Goal: Task Accomplishment & Management: Complete application form

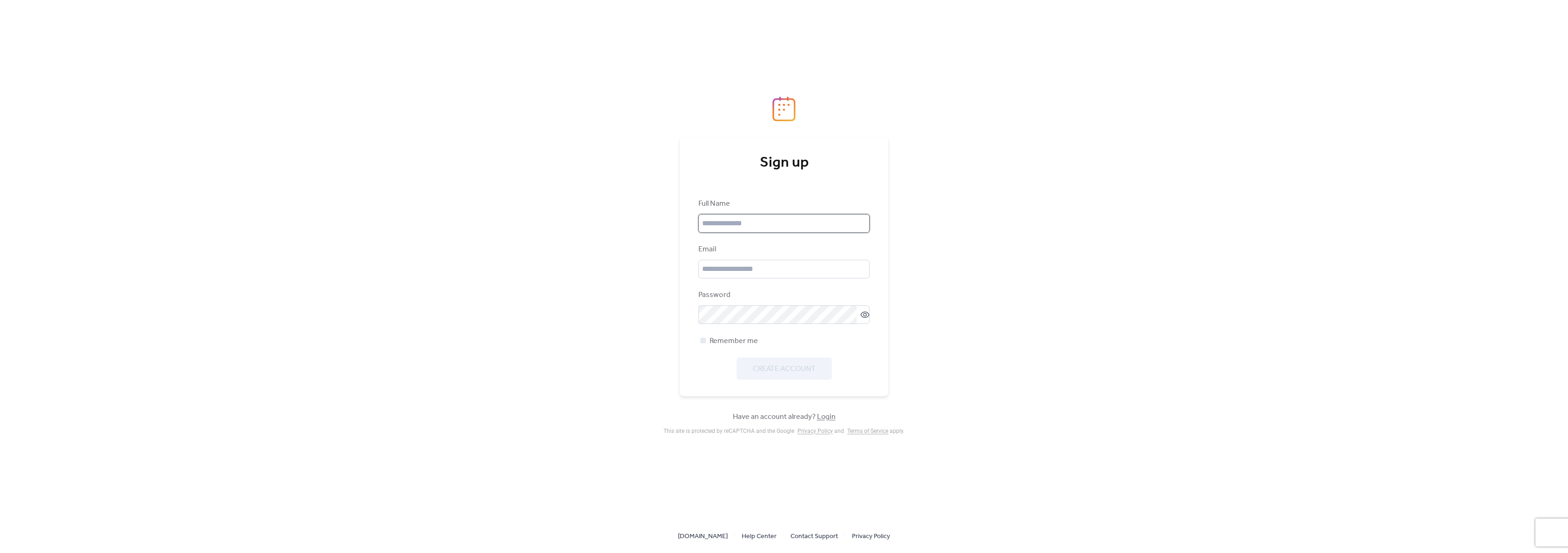
click at [732, 223] on input "text" at bounding box center [784, 223] width 171 height 19
type input "**********"
click at [730, 257] on div "Email" at bounding box center [784, 261] width 171 height 34
click at [718, 267] on input "email" at bounding box center [784, 270] width 171 height 19
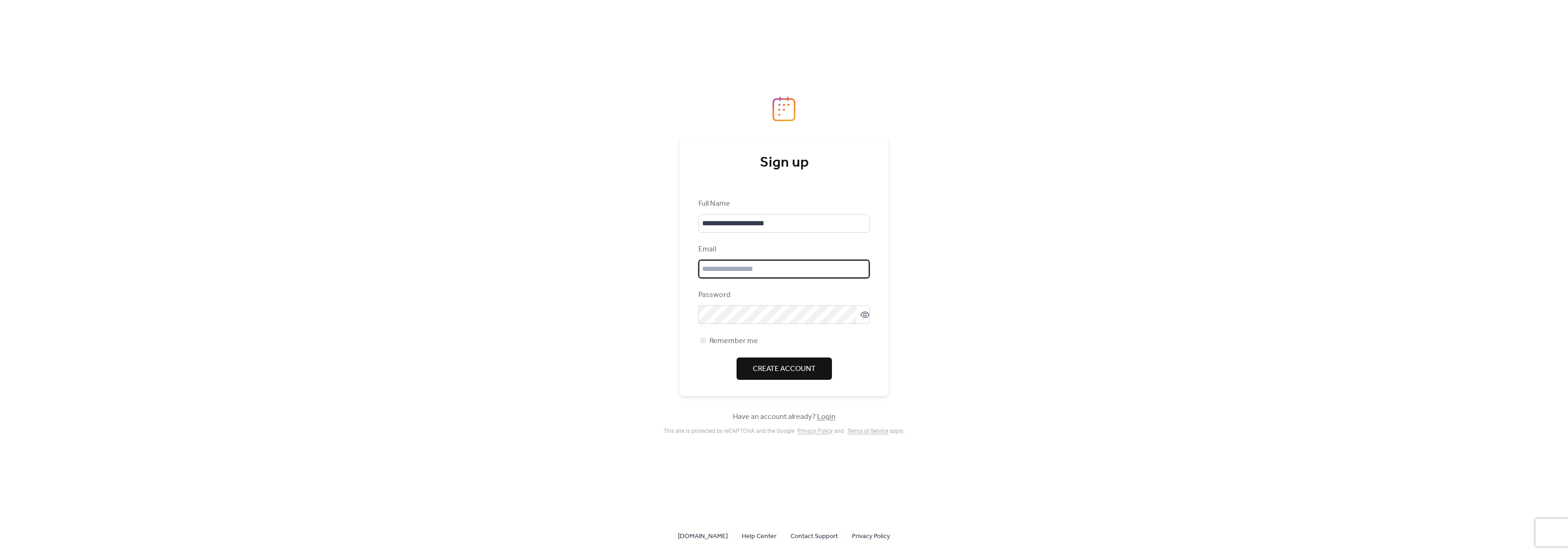
click at [719, 267] on input "email" at bounding box center [784, 270] width 171 height 19
type input "**********"
click at [804, 372] on span "Create Account" at bounding box center [784, 369] width 62 height 11
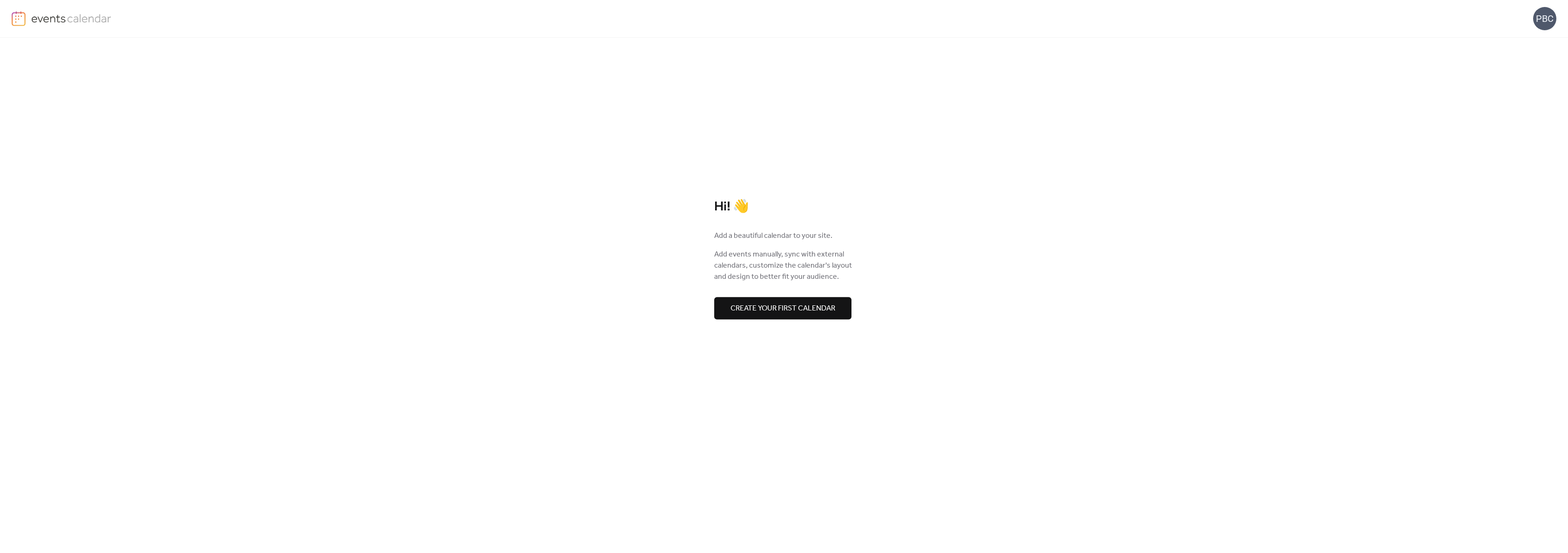
click at [774, 310] on span "Create your first calendar" at bounding box center [783, 308] width 104 height 11
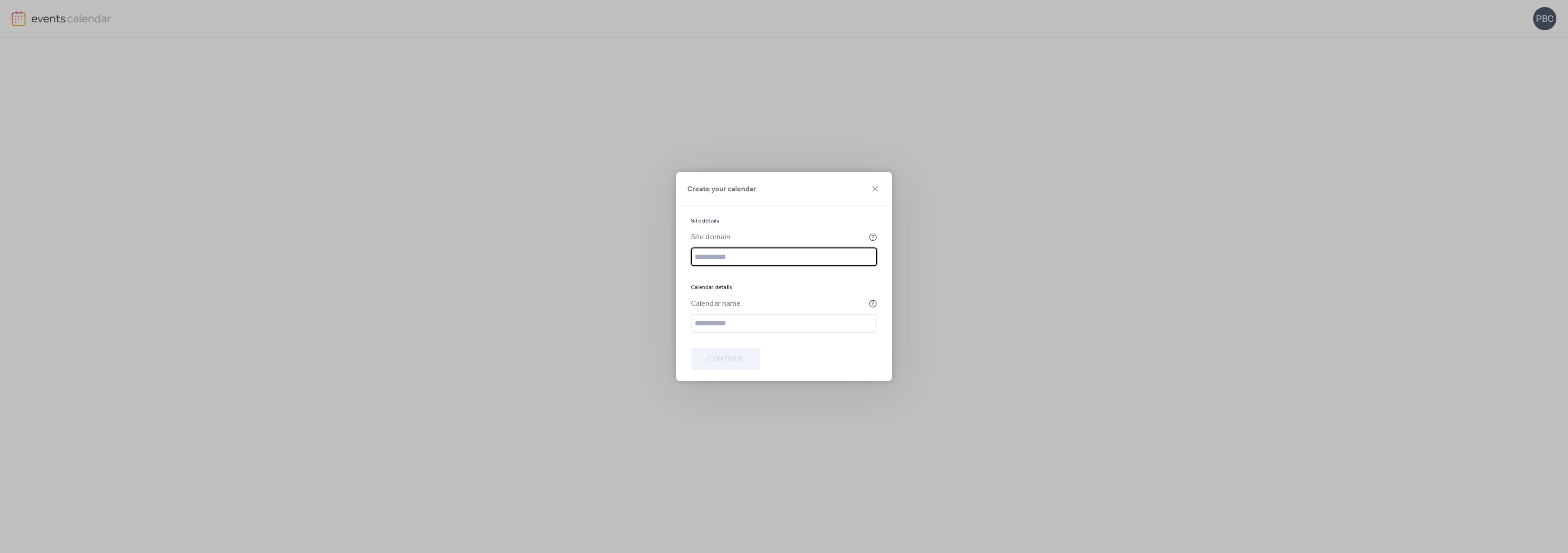
paste input "**********"
type input "**********"
click at [766, 321] on input "text" at bounding box center [784, 324] width 186 height 19
type input "**********"
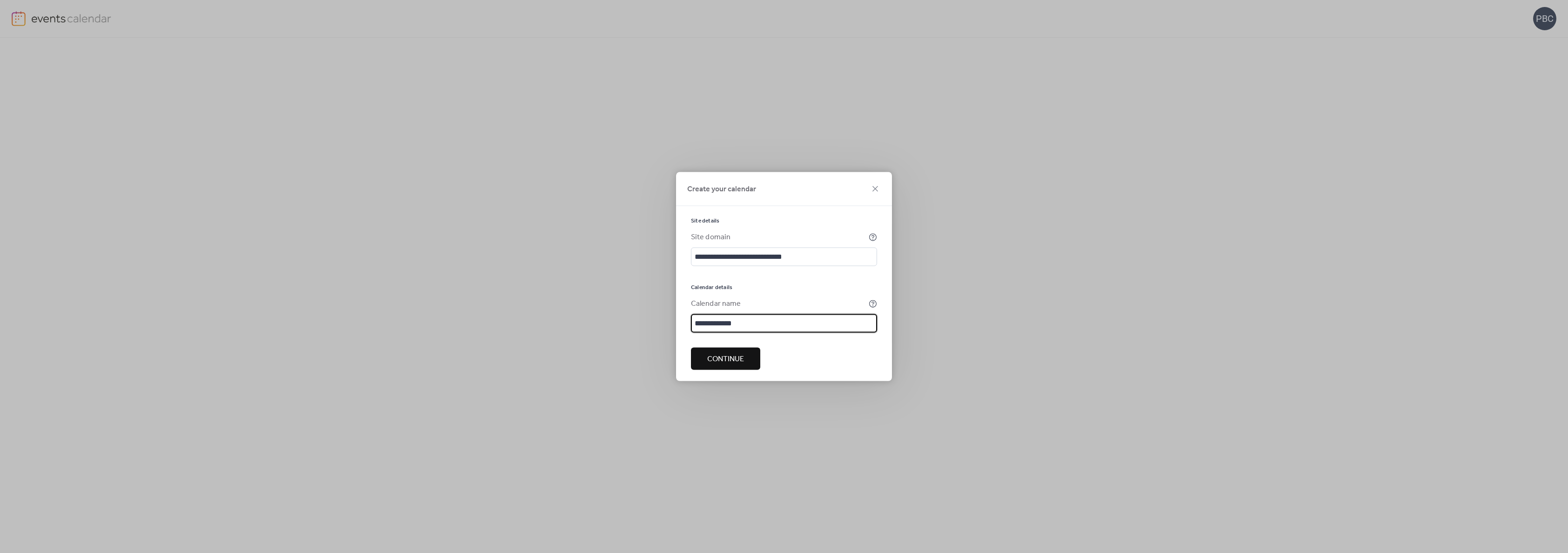
click at [730, 360] on span "Continue" at bounding box center [725, 359] width 37 height 11
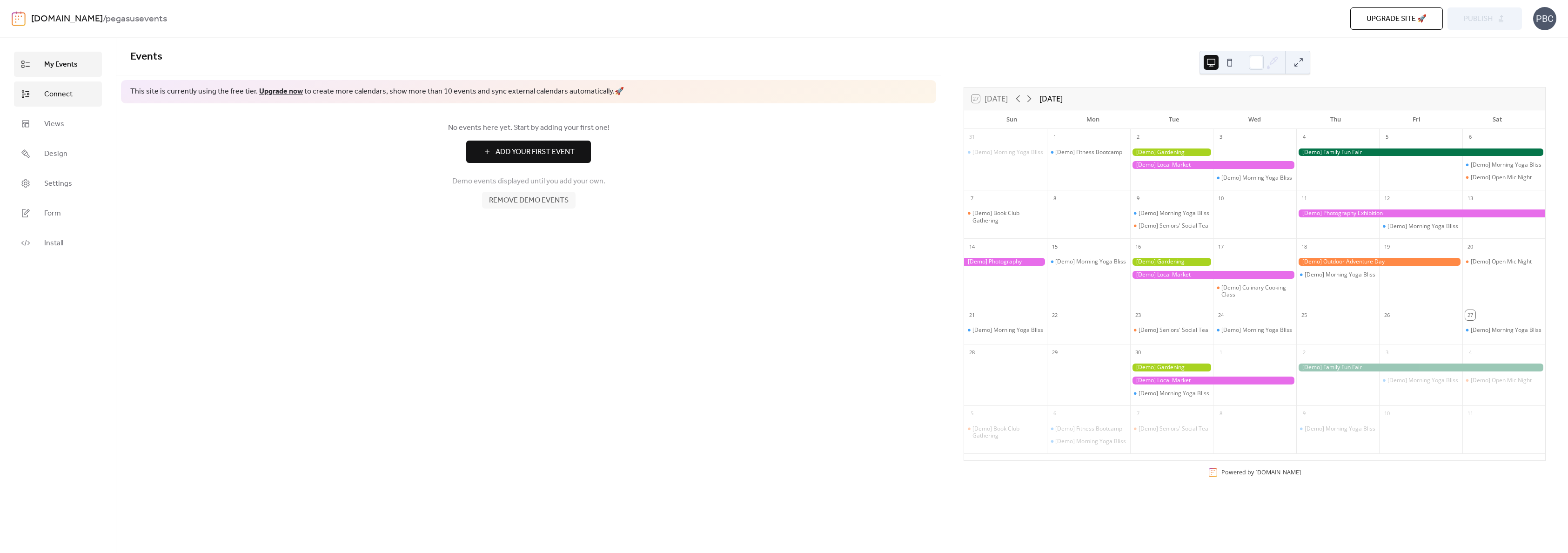
click at [71, 92] on span "Connect" at bounding box center [58, 94] width 28 height 11
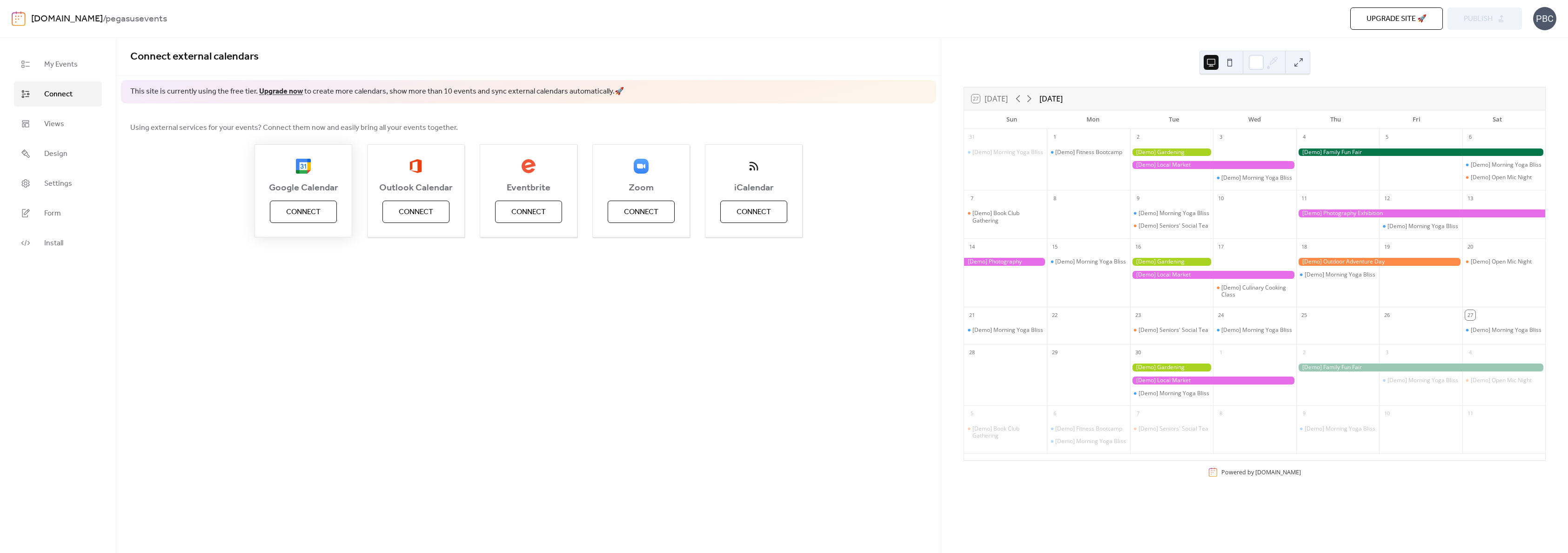
click at [300, 216] on span "Connect" at bounding box center [304, 212] width 34 height 11
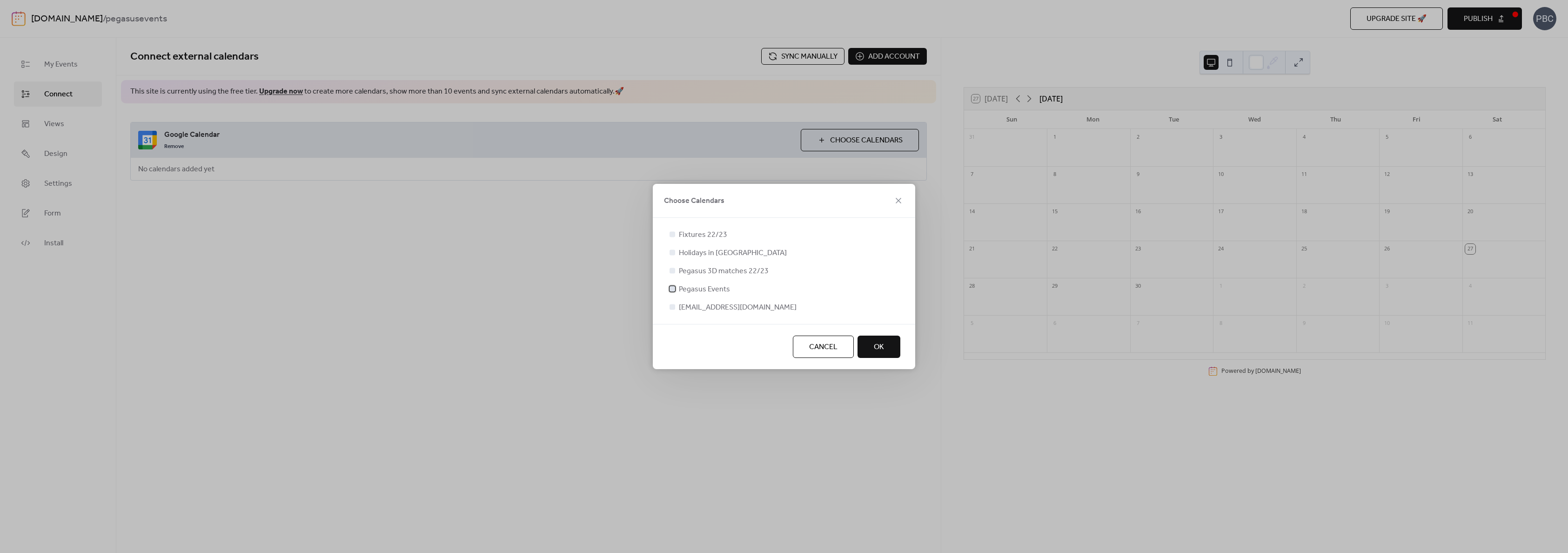
click at [688, 289] on span "Pegasus Events" at bounding box center [705, 289] width 51 height 11
click at [891, 348] on button "OK" at bounding box center [879, 347] width 43 height 22
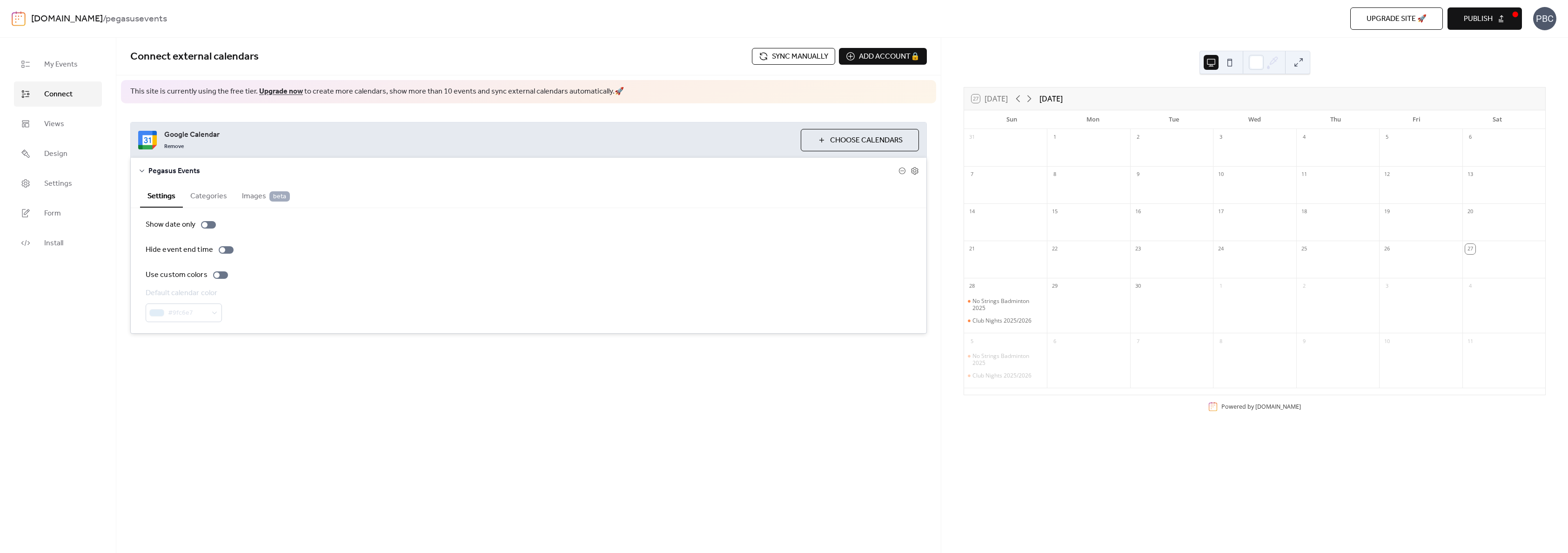
click at [1496, 21] on button "Publish" at bounding box center [1485, 19] width 74 height 22
click at [165, 171] on span "Pegasus Events" at bounding box center [524, 171] width 750 height 11
click at [916, 170] on icon at bounding box center [915, 171] width 9 height 9
click at [799, 55] on span "Sync manually" at bounding box center [801, 56] width 56 height 11
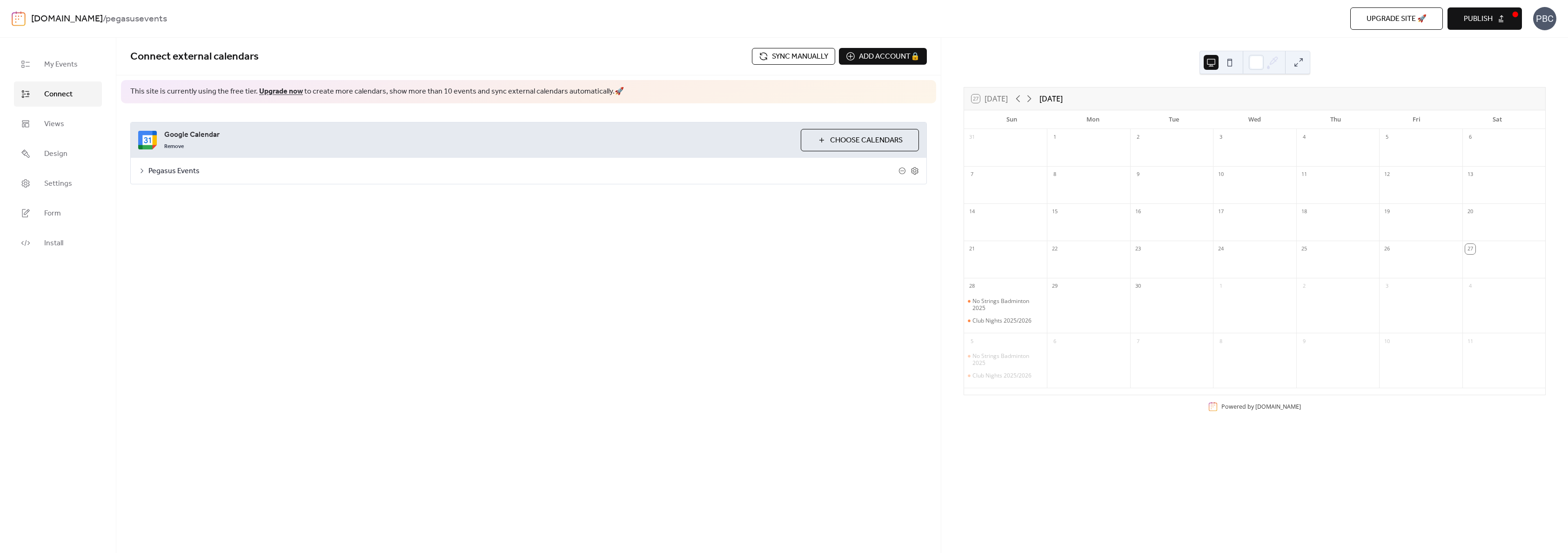
click at [1504, 21] on button "Publish" at bounding box center [1485, 19] width 74 height 22
click at [1542, 19] on div "PBC" at bounding box center [1545, 18] width 23 height 23
click at [57, 249] on span "Install" at bounding box center [54, 243] width 19 height 11
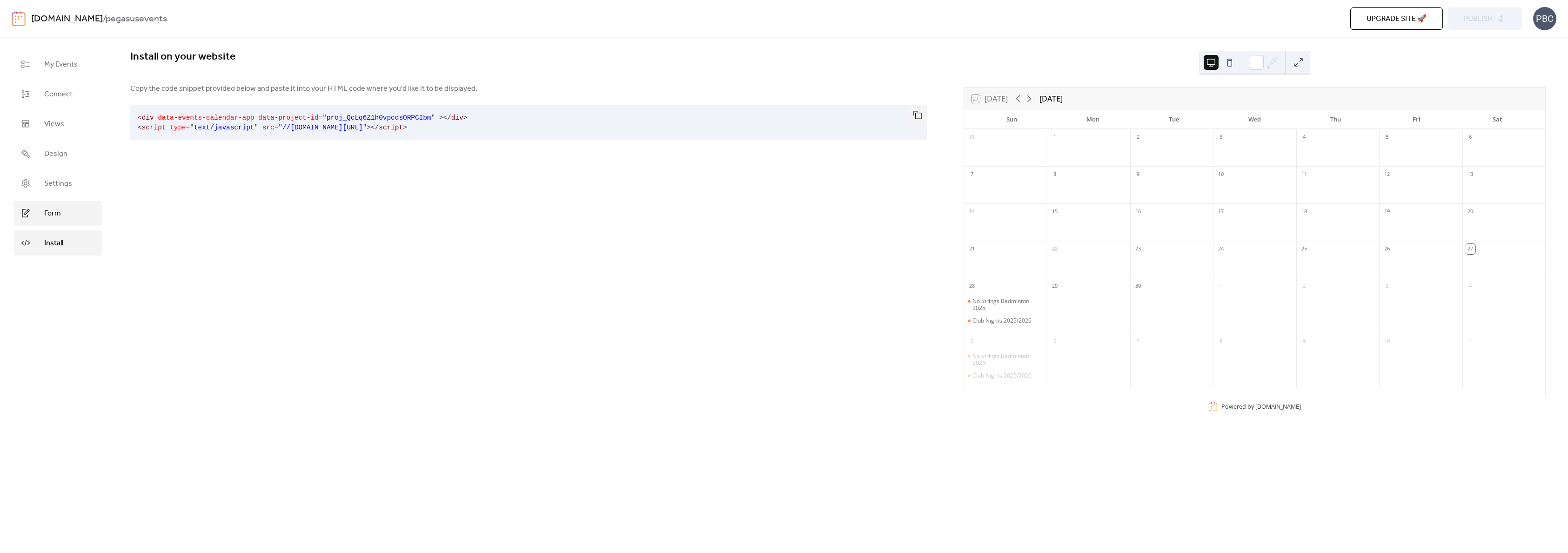
click at [56, 212] on span "Form" at bounding box center [53, 213] width 17 height 11
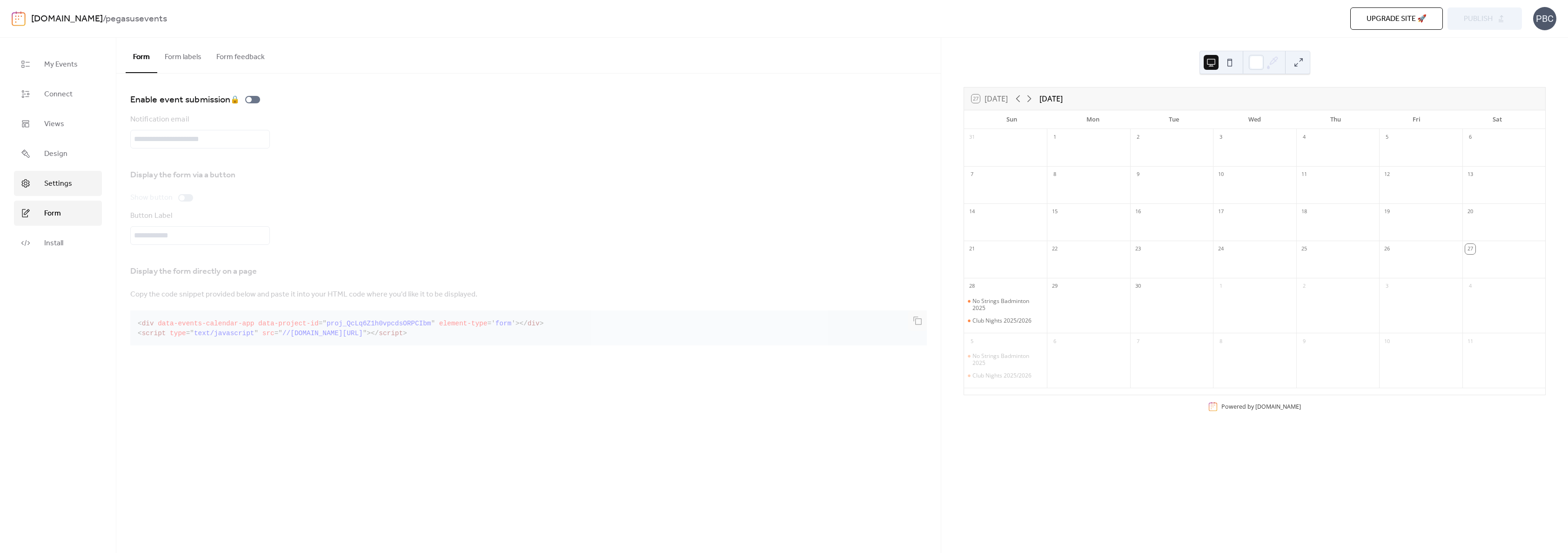
click at [55, 186] on span "Settings" at bounding box center [58, 183] width 28 height 11
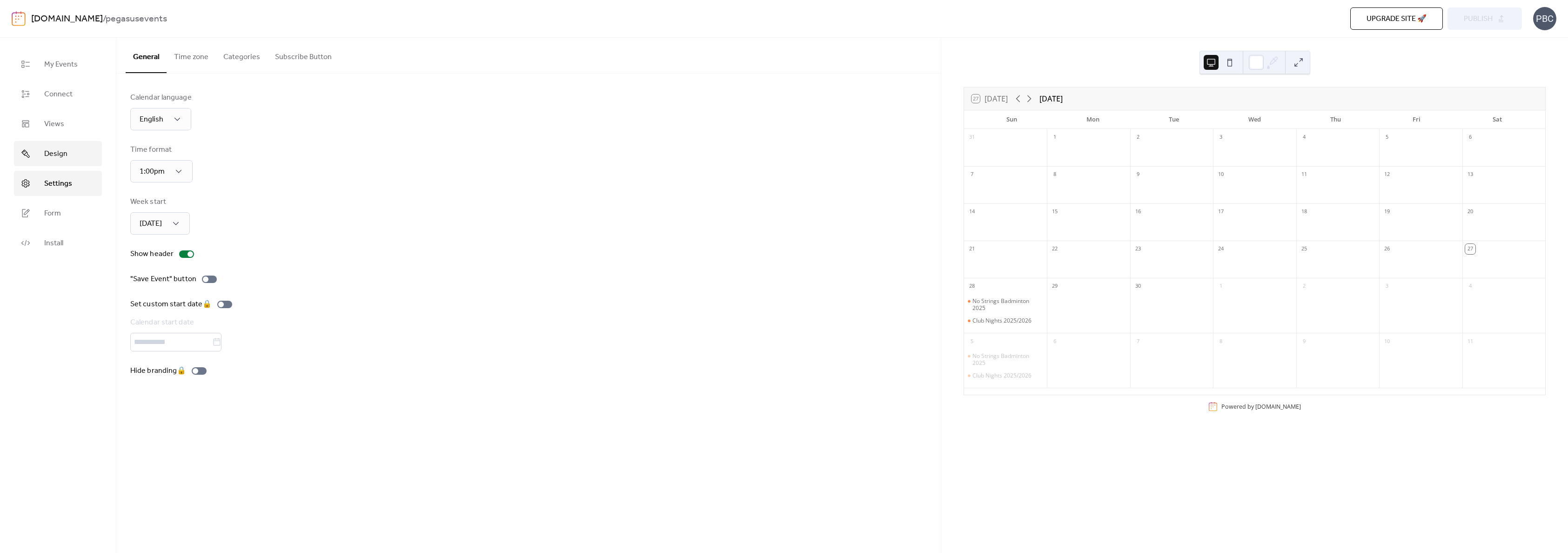
click at [64, 155] on span "Design" at bounding box center [56, 154] width 23 height 11
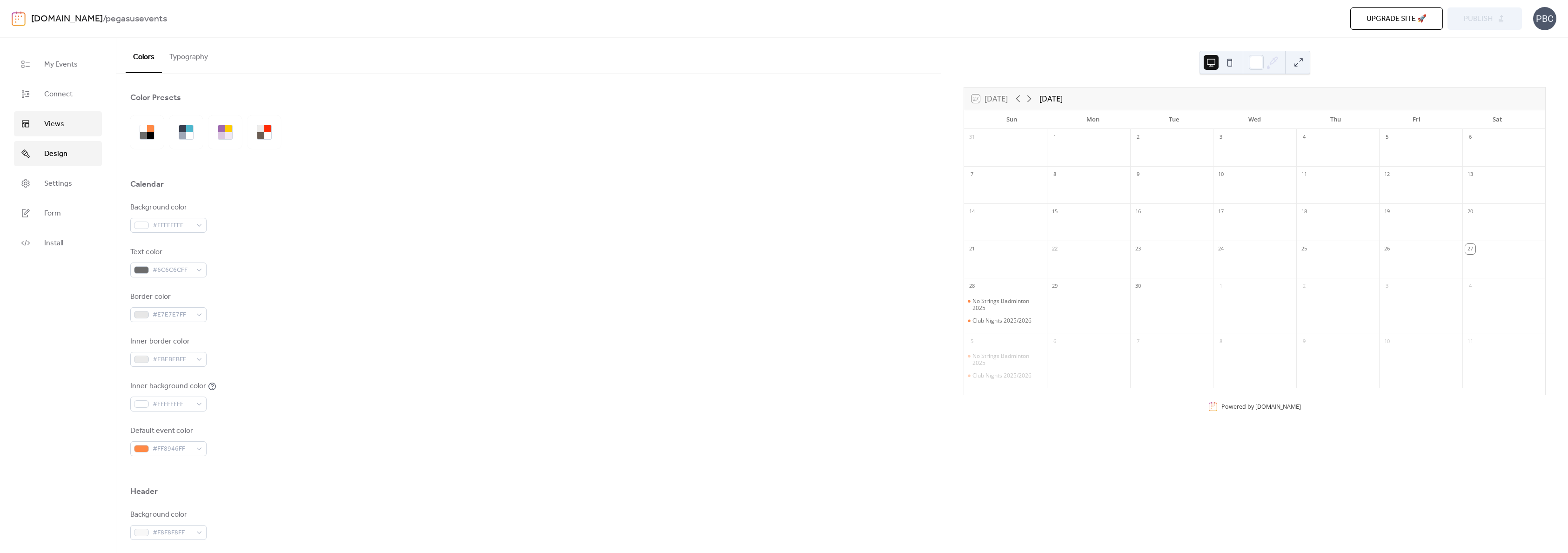
click at [66, 126] on link "Views" at bounding box center [57, 123] width 88 height 25
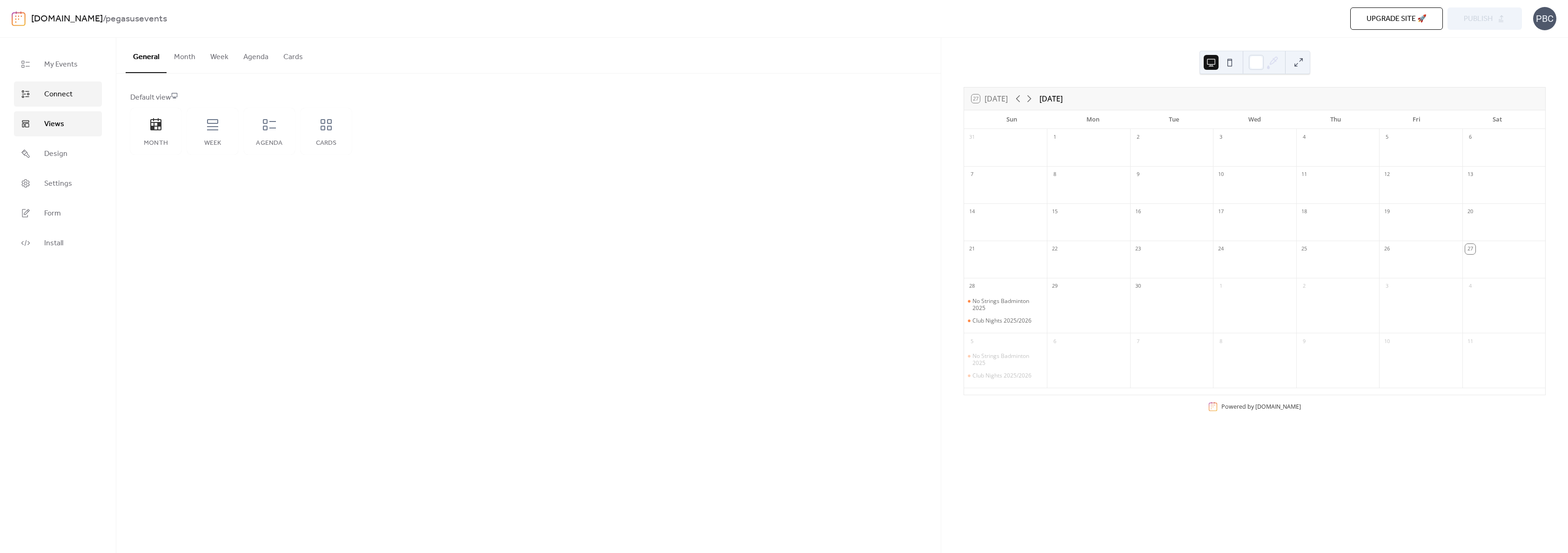
click at [66, 96] on span "Connect" at bounding box center [58, 94] width 28 height 11
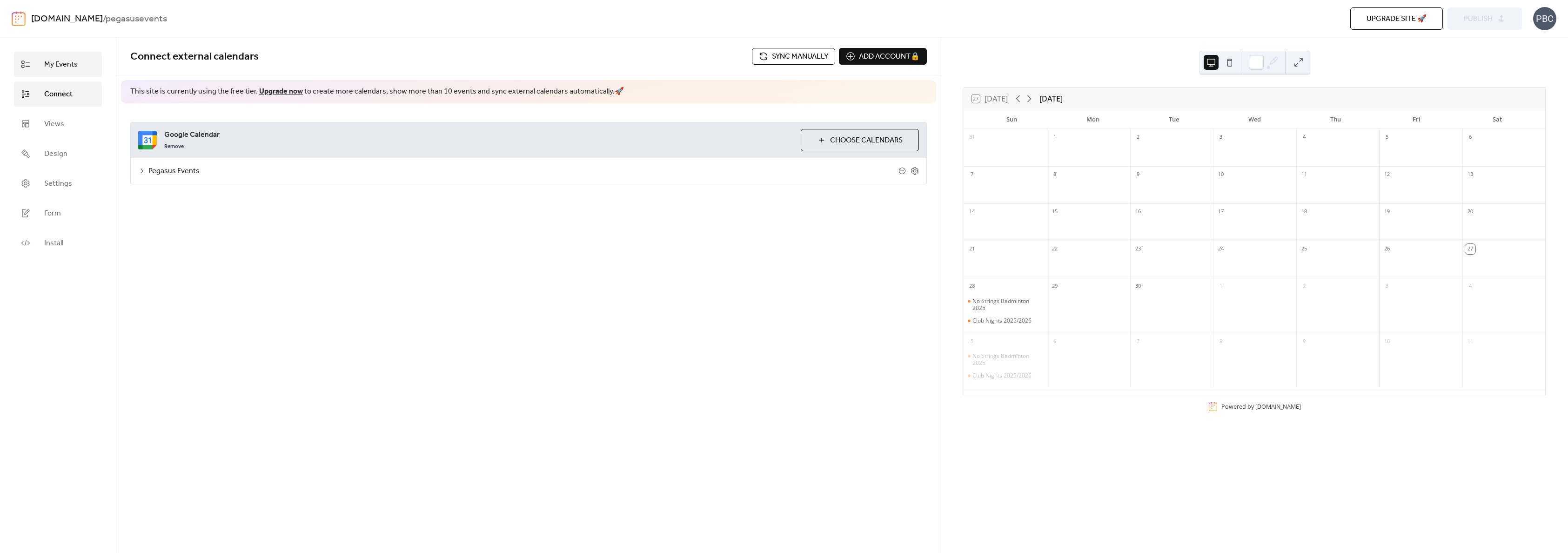
click at [69, 68] on span "My Events" at bounding box center [61, 64] width 33 height 11
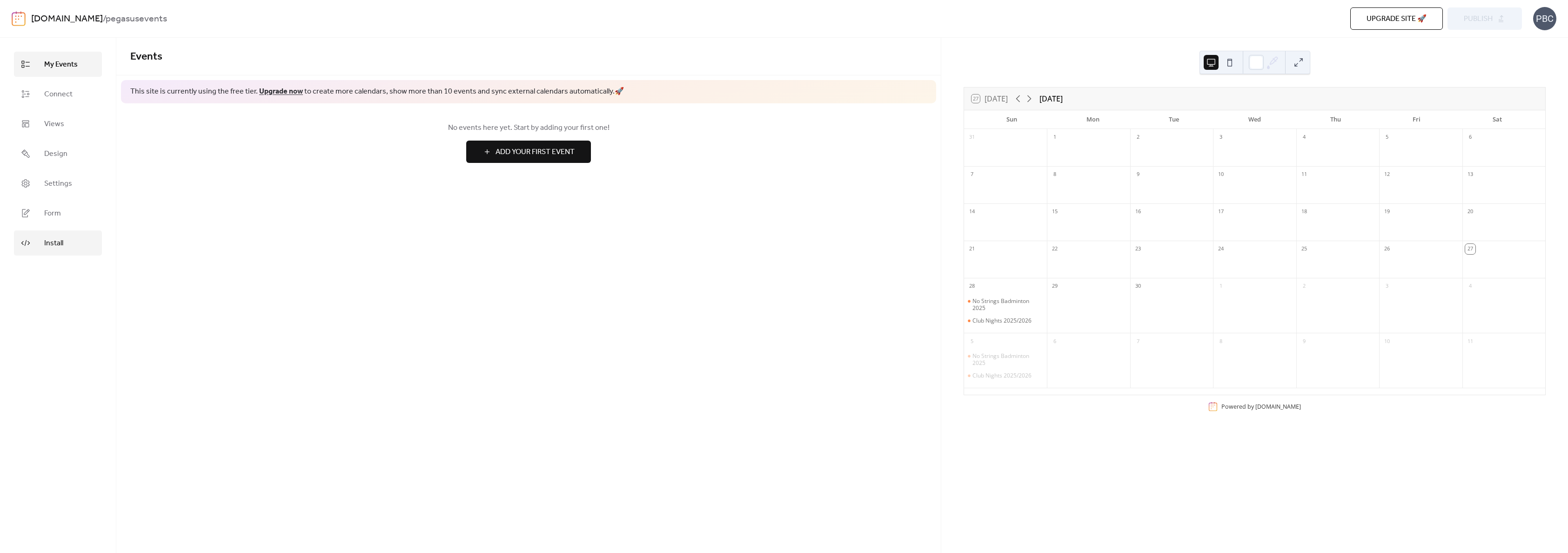
click at [52, 238] on span "Install" at bounding box center [54, 243] width 19 height 11
